Goal: Transaction & Acquisition: Purchase product/service

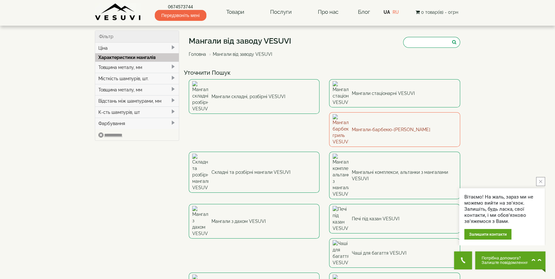
click at [329, 113] on link "Мангали-барбекю-[PERSON_NAME]" at bounding box center [394, 129] width 131 height 35
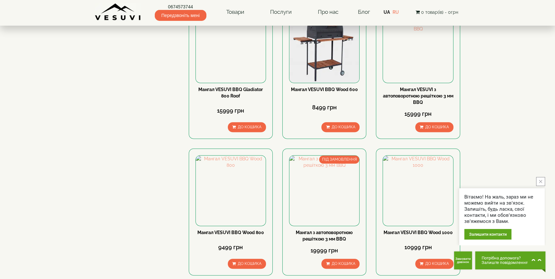
scroll to position [233, 0]
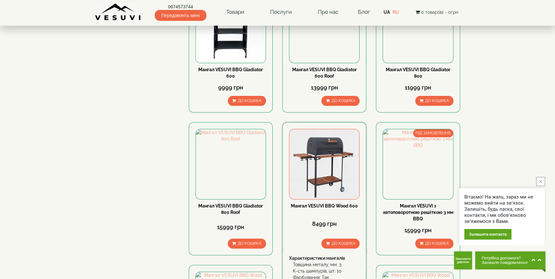
click at [313, 149] on img at bounding box center [324, 164] width 70 height 70
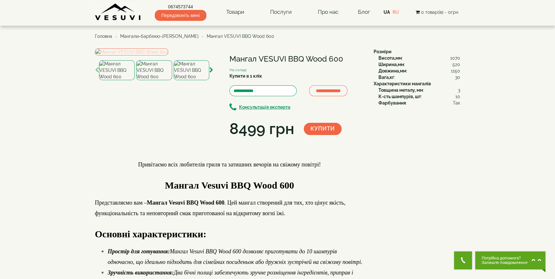
click at [168, 55] on img at bounding box center [131, 51] width 73 height 7
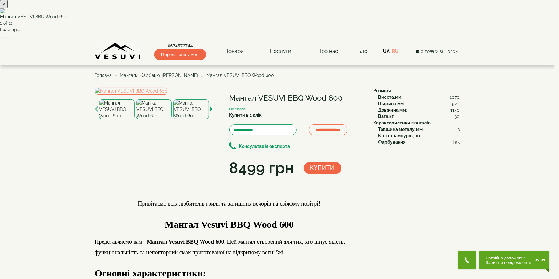
click at [10, 38] on button "button" at bounding box center [7, 38] width 5 height 2
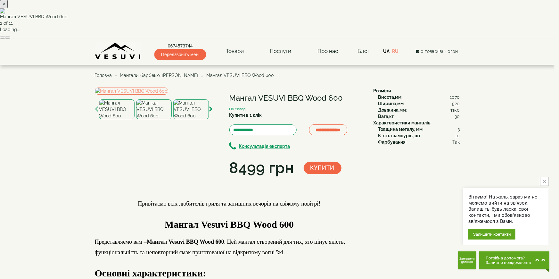
click at [10, 38] on button "button" at bounding box center [7, 38] width 5 height 2
